Goal: Transaction & Acquisition: Purchase product/service

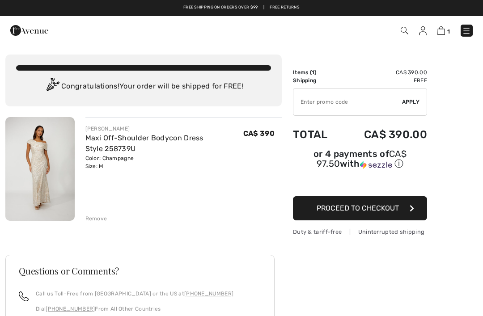
click at [373, 210] on span "Proceed to Checkout" at bounding box center [358, 208] width 82 height 8
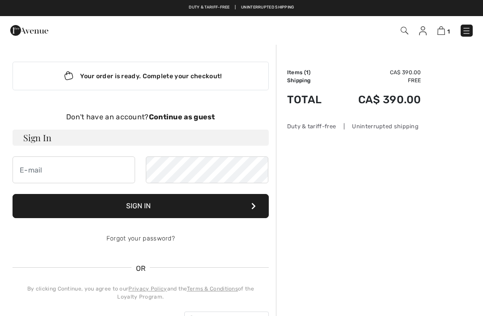
click at [182, 119] on strong "Continue as guest" at bounding box center [182, 117] width 66 height 8
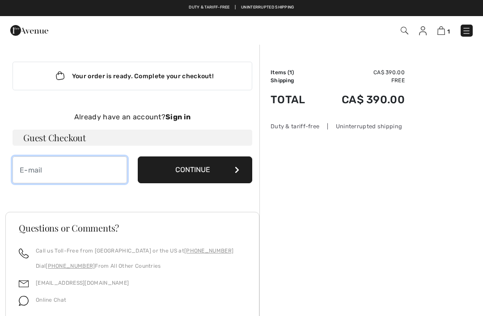
click at [73, 170] on input "email" at bounding box center [70, 170] width 114 height 27
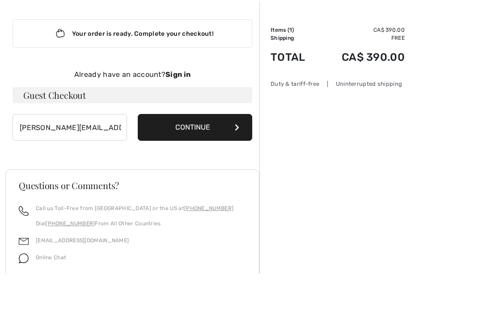
scroll to position [42, 0]
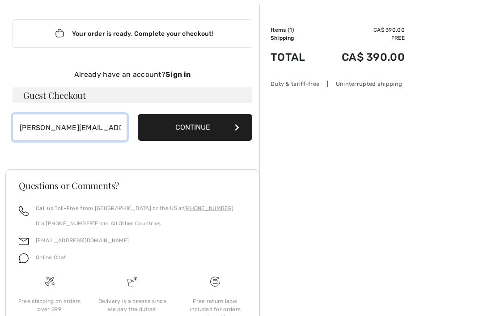
type input "[PERSON_NAME][EMAIL_ADDRESS][DOMAIN_NAME]"
click at [199, 127] on button "Continue" at bounding box center [195, 127] width 114 height 27
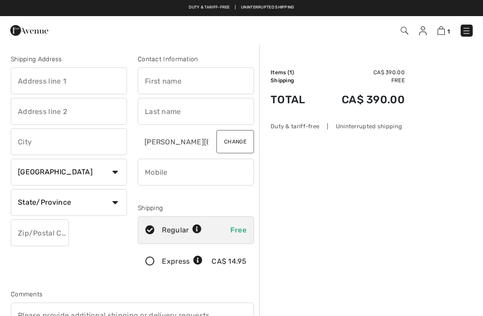
click at [85, 76] on input "text" at bounding box center [69, 81] width 116 height 27
type input "15701 104 street"
click at [182, 84] on input "text" at bounding box center [196, 81] width 116 height 27
type input "Vanessa"
click at [184, 113] on input "text" at bounding box center [196, 111] width 116 height 27
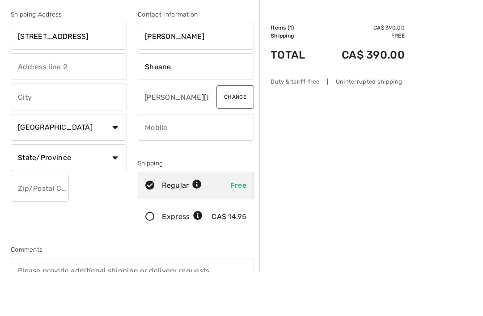
type input "Sheane"
click at [93, 128] on input "text" at bounding box center [69, 141] width 116 height 27
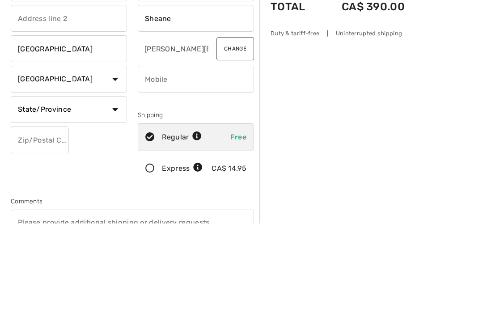
type input "Grande Prairie"
click at [121, 189] on select "State/Province Alberta British Columbia Manitoba New Brunswick Newfoundland and…" at bounding box center [69, 202] width 116 height 27
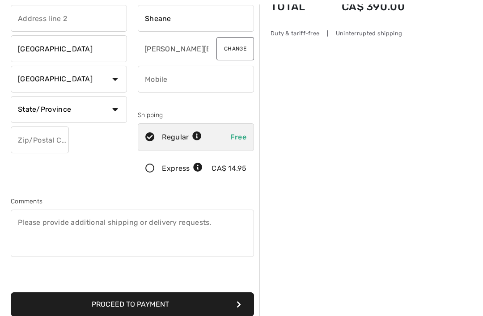
select select "AB"
click at [209, 83] on input "phone" at bounding box center [196, 79] width 116 height 27
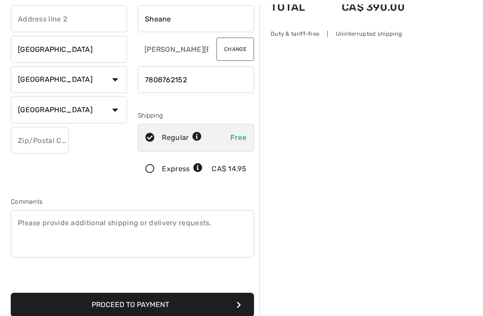
type input "7808762152"
click at [38, 139] on input "text" at bounding box center [40, 140] width 58 height 27
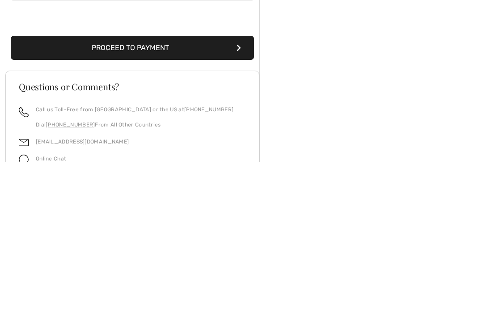
scroll to position [199, 0]
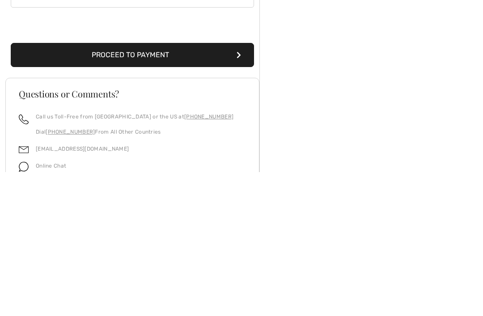
type input "T8V0P1"
click at [236, 187] on button "Proceed to Payment" at bounding box center [132, 199] width 243 height 24
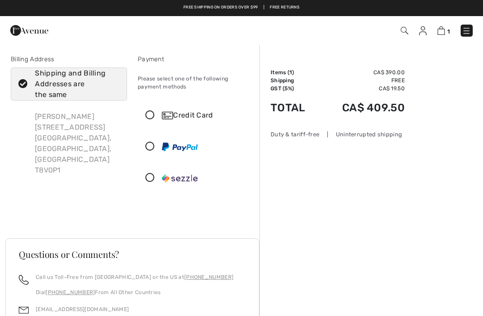
click at [150, 117] on icon at bounding box center [150, 115] width 24 height 9
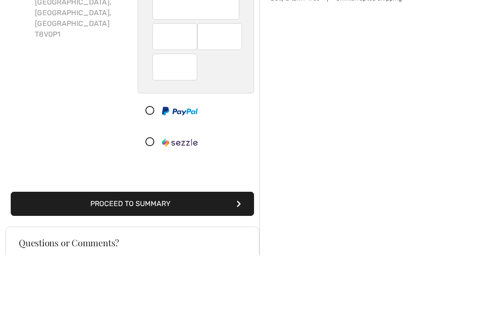
scroll to position [136, 0]
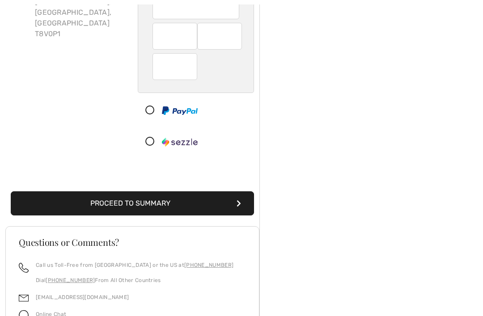
click at [195, 202] on button "Proceed to Summary" at bounding box center [132, 203] width 243 height 24
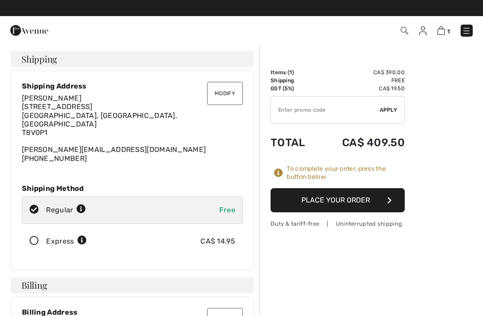
click at [348, 199] on button "Place Your Order" at bounding box center [338, 200] width 134 height 24
